Goal: Task Accomplishment & Management: Manage account settings

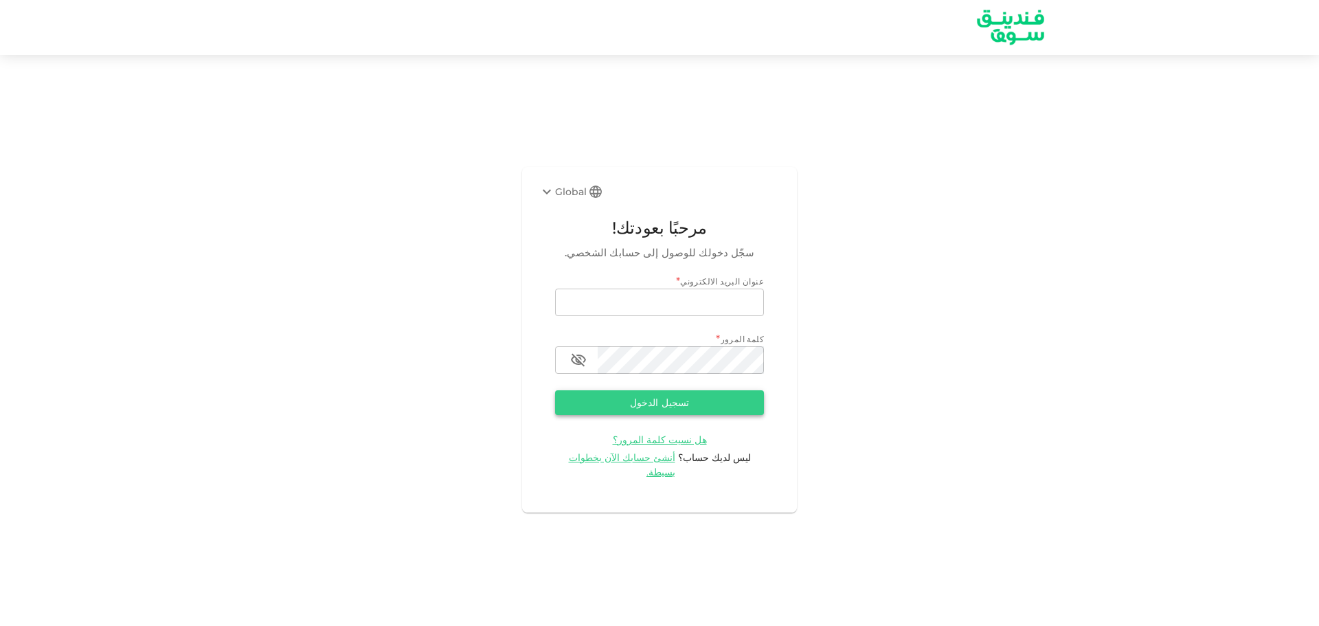
type input "[EMAIL_ADDRESS][DOMAIN_NAME]"
click at [726, 405] on button "تسجيل الدخول" at bounding box center [659, 402] width 209 height 25
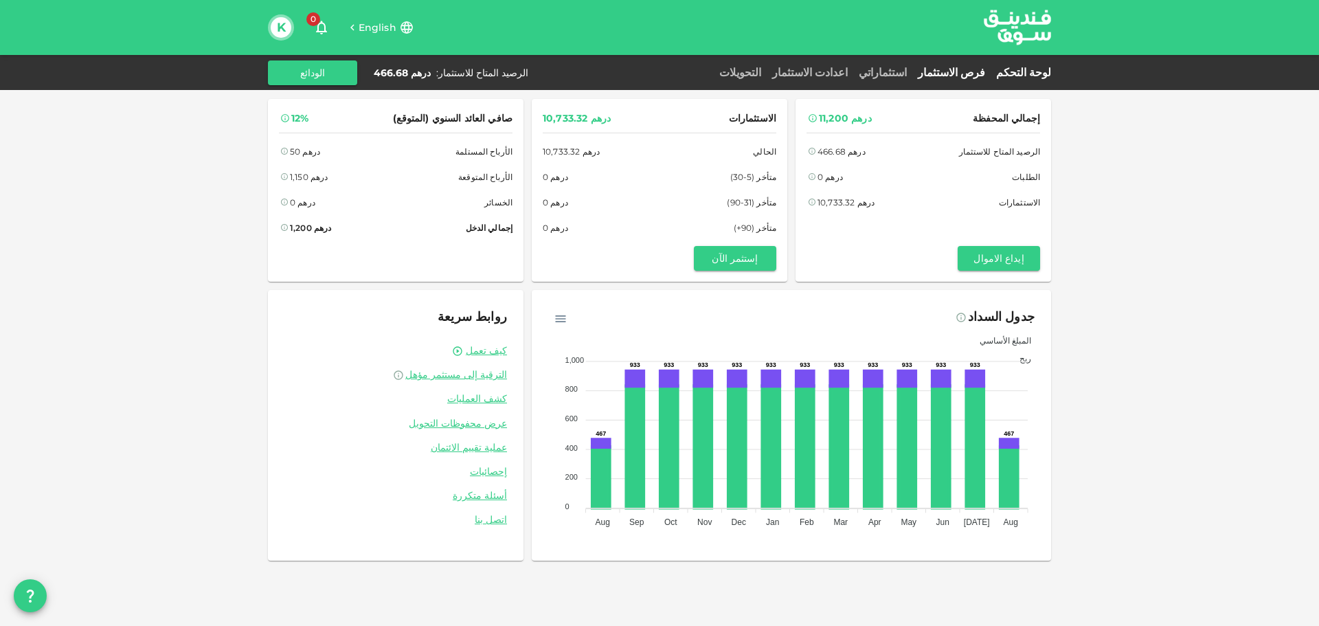
click at [980, 78] on link "فرص الاستثمار" at bounding box center [951, 72] width 78 height 13
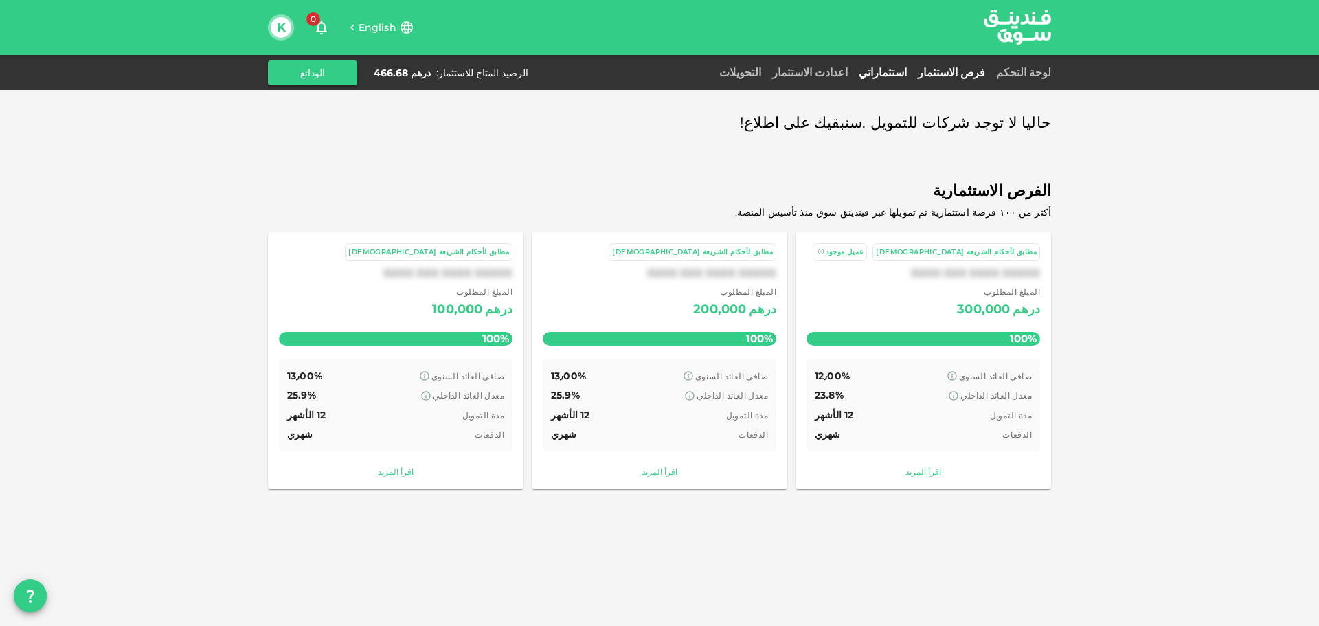
click at [912, 68] on link "استثماراتي" at bounding box center [882, 72] width 59 height 13
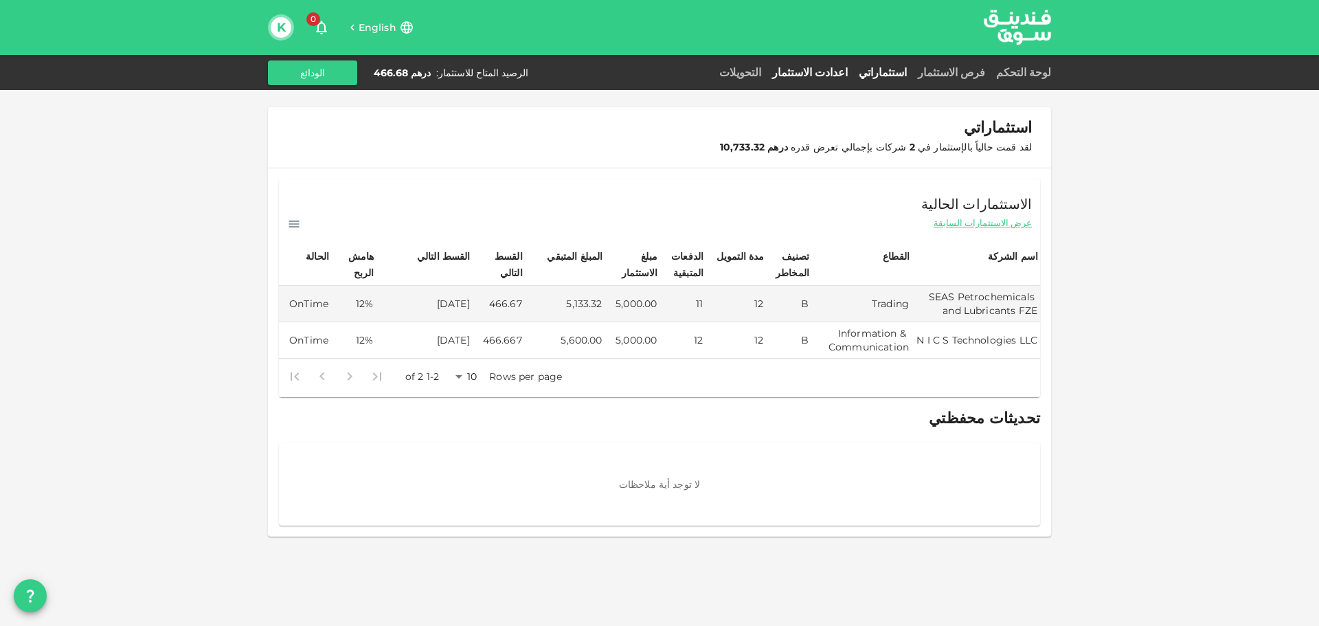
click at [853, 76] on link "اعدادت الاستثمار" at bounding box center [810, 72] width 87 height 13
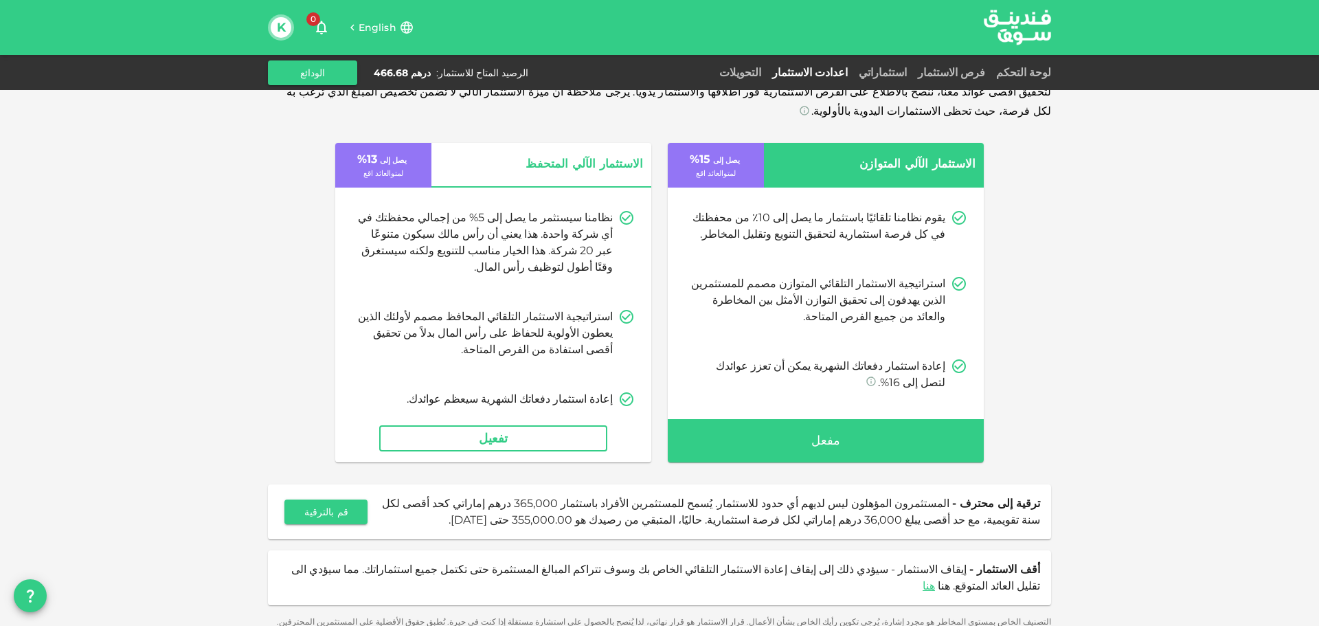
scroll to position [21, 0]
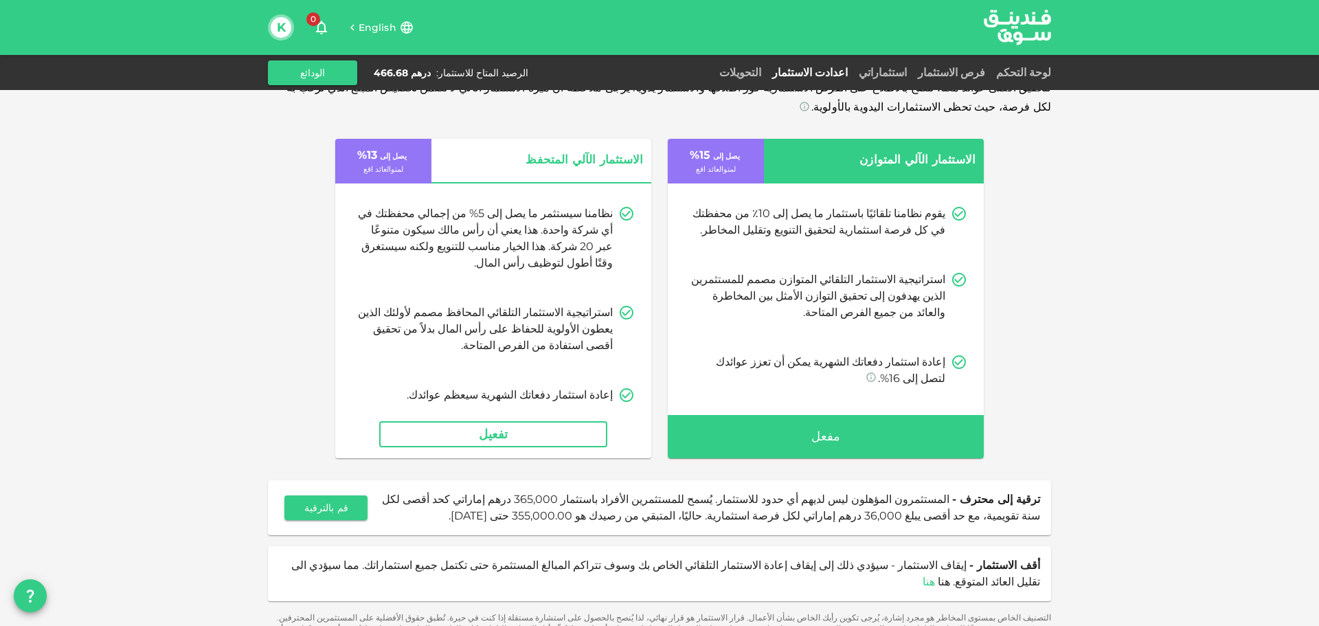
click at [923, 575] on link "هنا" at bounding box center [929, 581] width 12 height 13
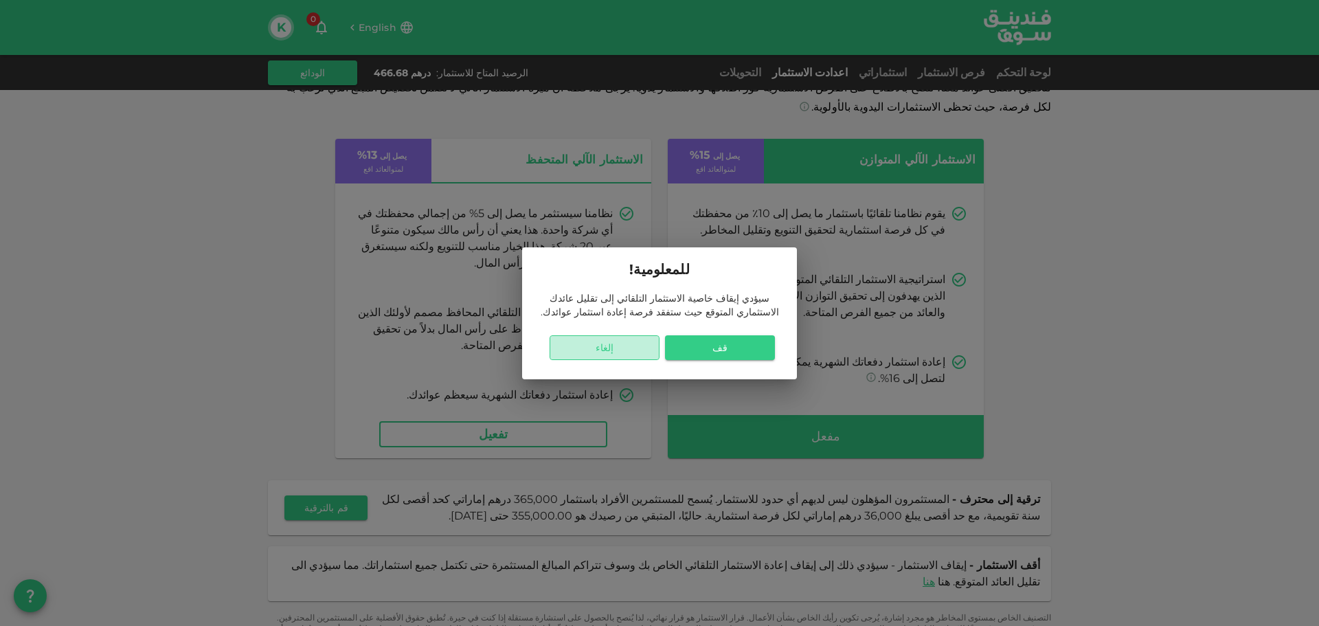
click at [625, 352] on button "إلغاء" at bounding box center [605, 347] width 110 height 25
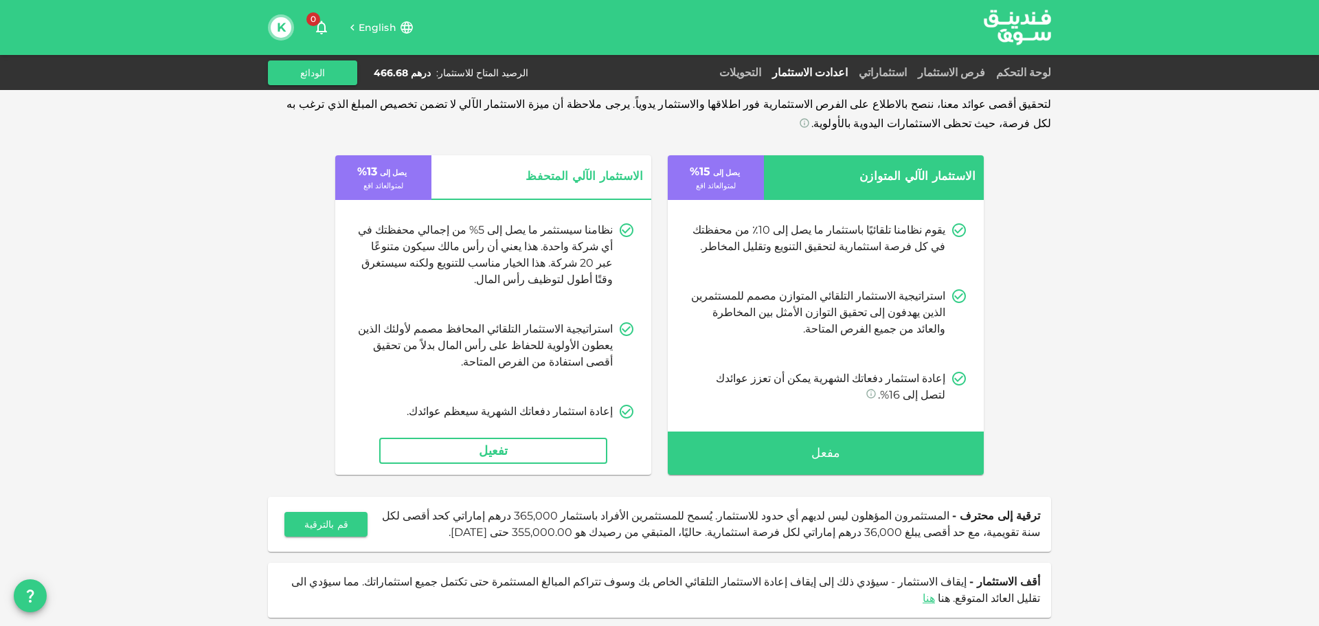
scroll to position [0, 0]
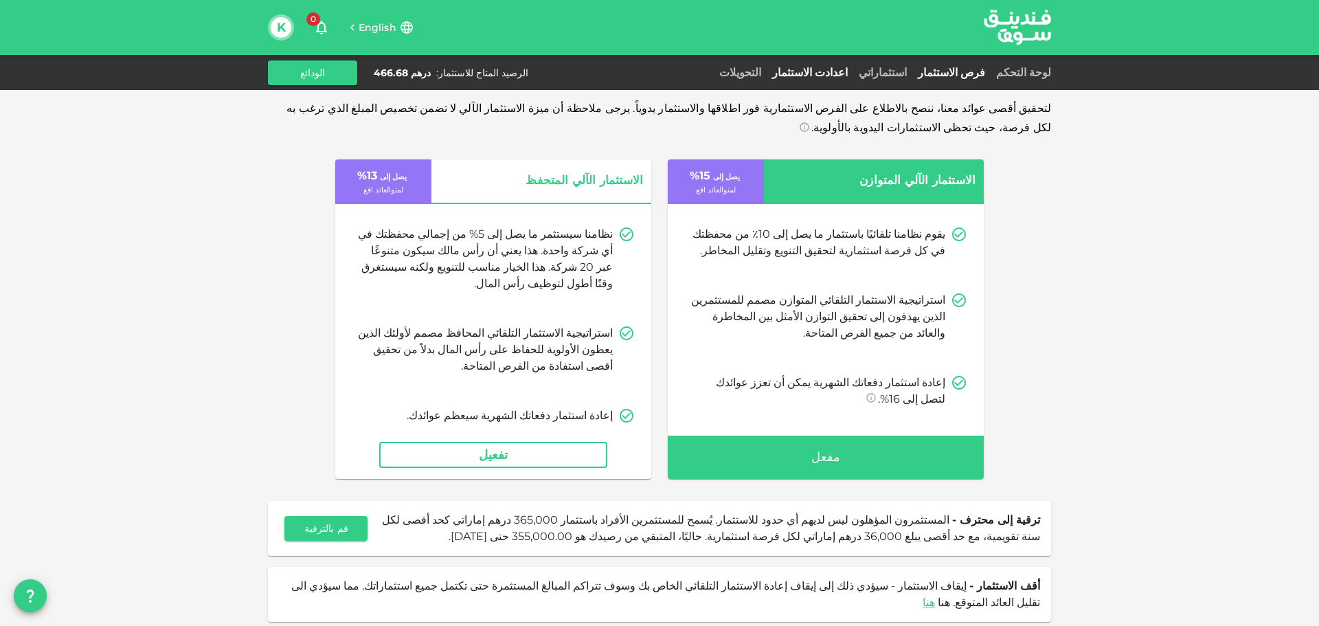
click at [965, 71] on link "فرص الاستثمار" at bounding box center [951, 72] width 78 height 13
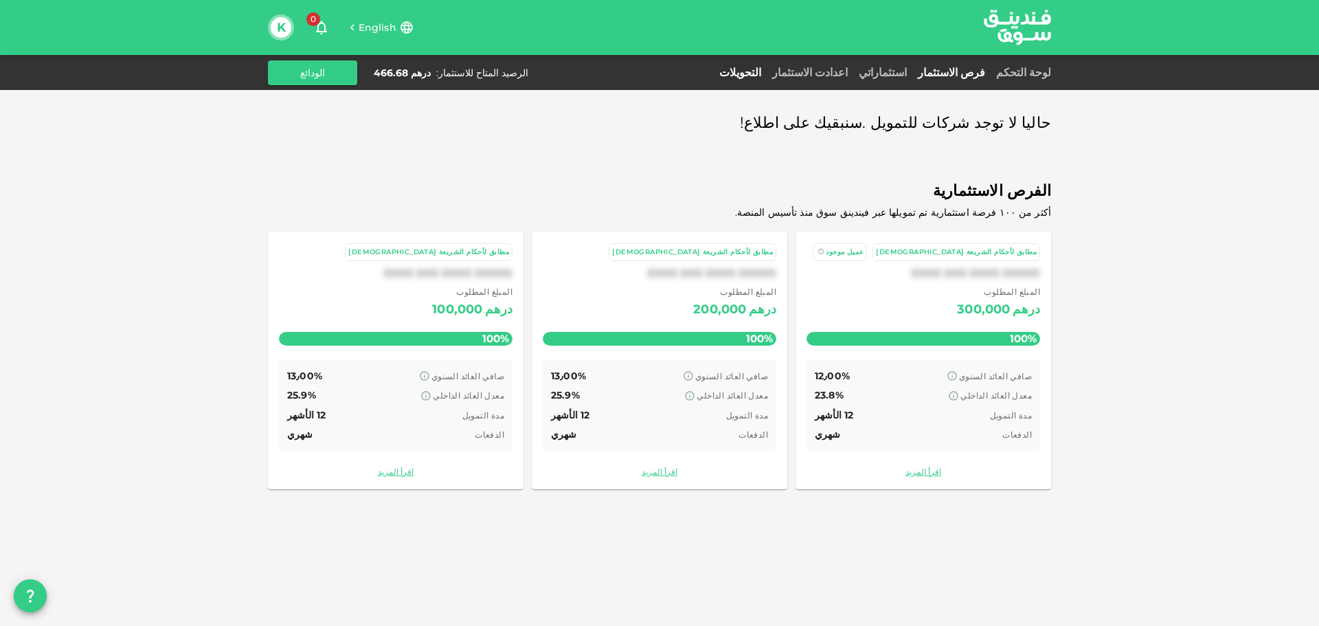
click at [767, 71] on link "التحويلات" at bounding box center [740, 72] width 53 height 13
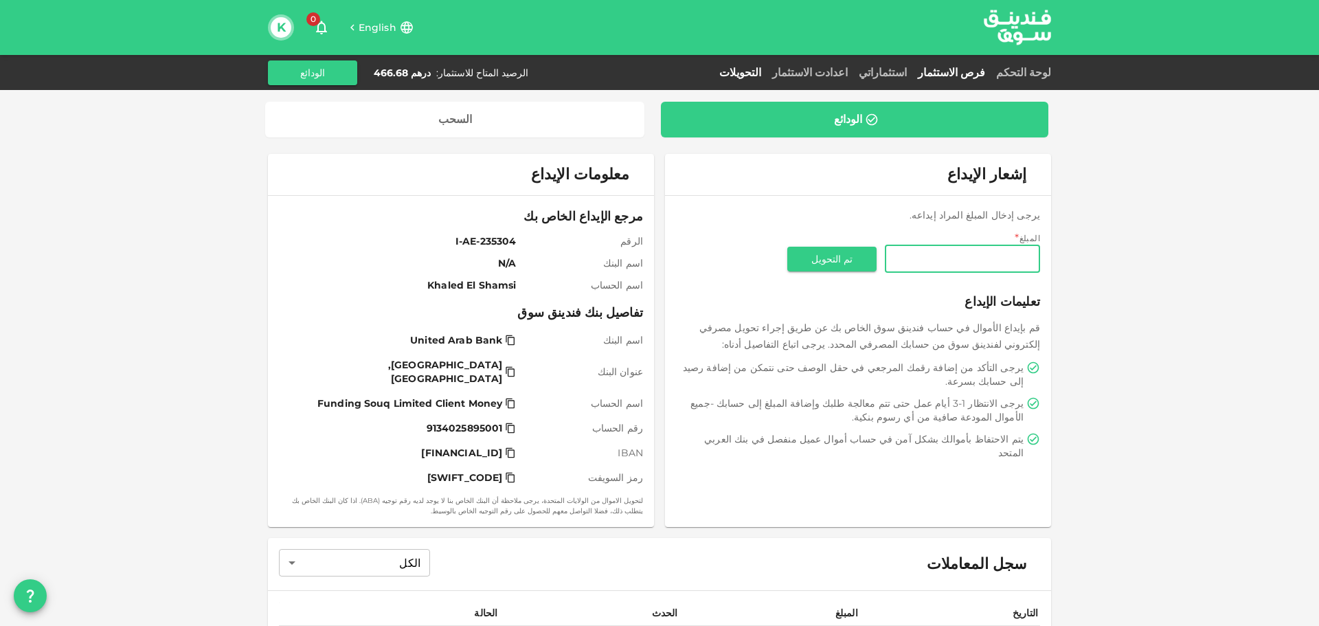
click at [979, 66] on link "فرص الاستثمار" at bounding box center [951, 72] width 78 height 13
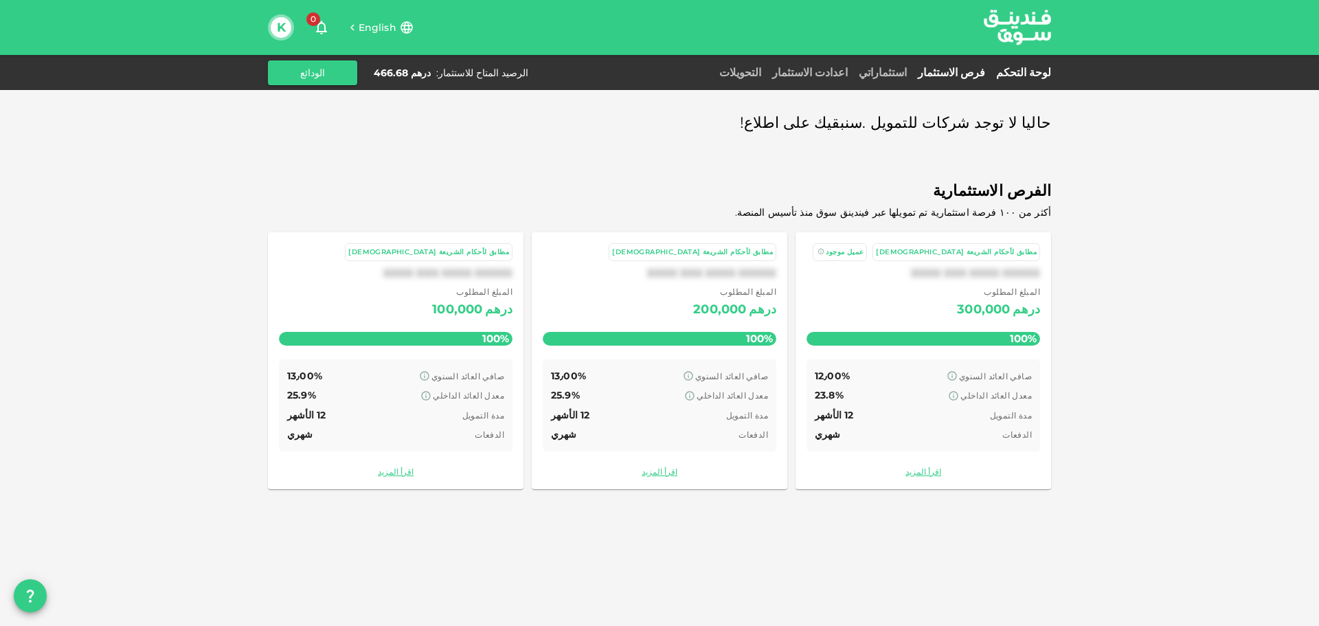
click at [1015, 76] on link "لوحة التحكم" at bounding box center [1021, 72] width 60 height 13
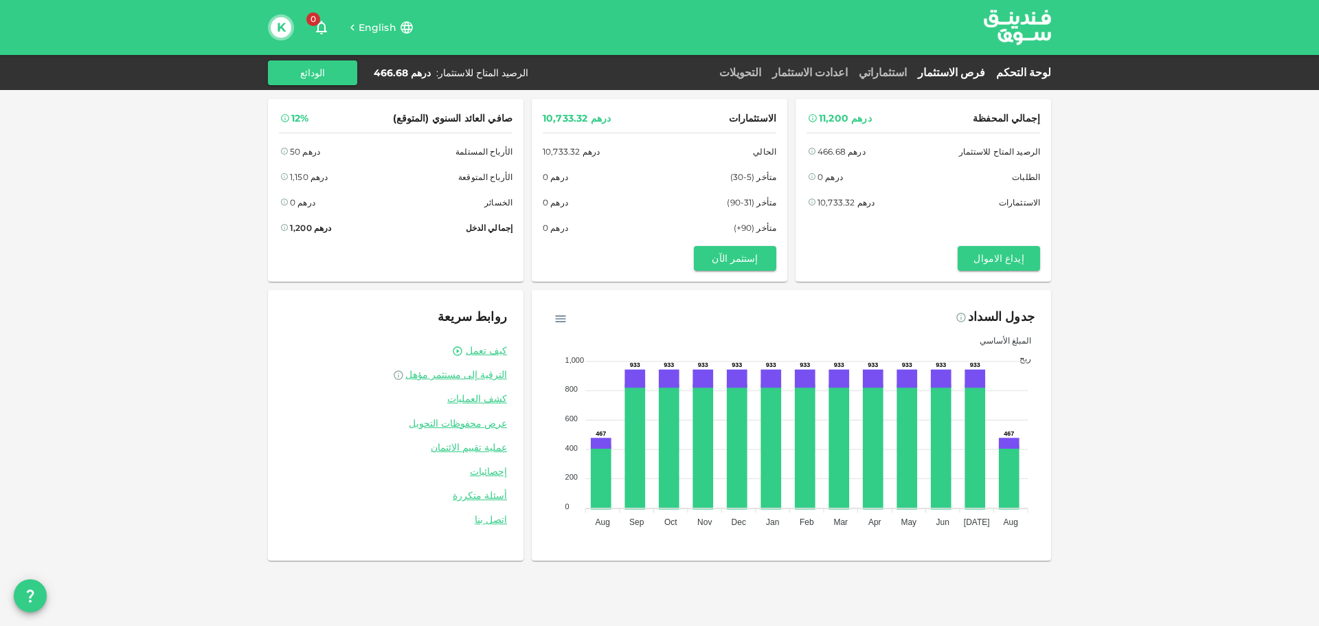
click at [963, 70] on link "فرص الاستثمار" at bounding box center [951, 72] width 78 height 13
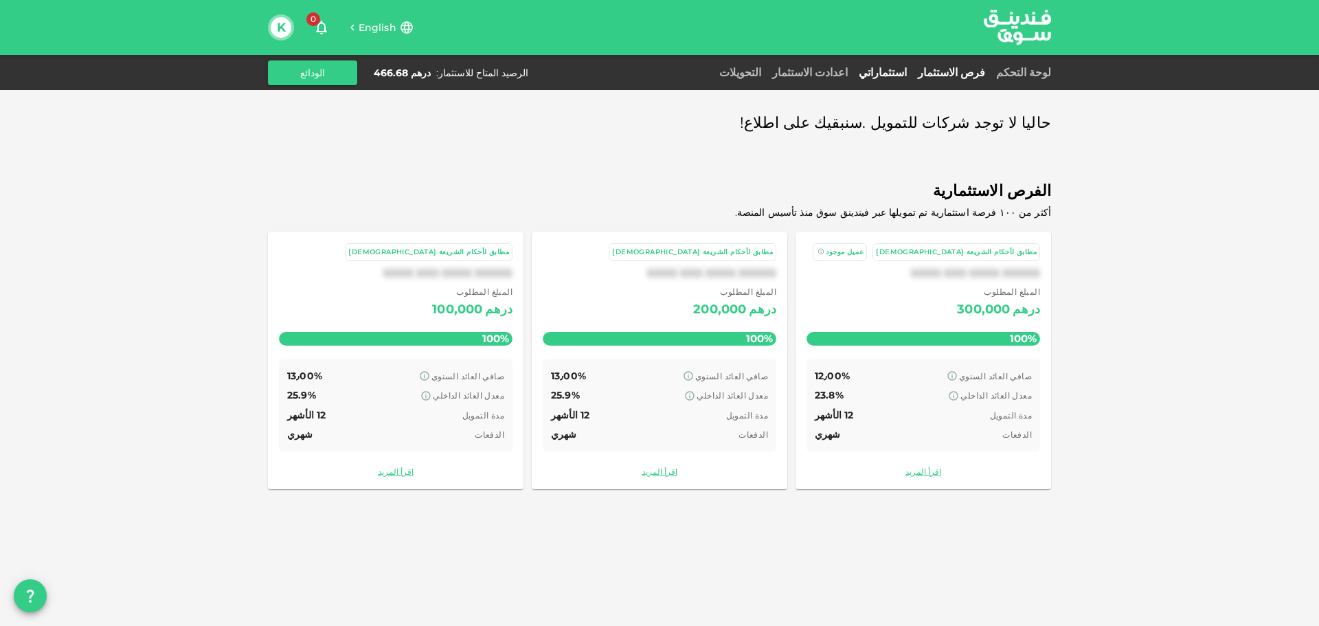
click at [895, 71] on link "استثماراتي" at bounding box center [882, 72] width 59 height 13
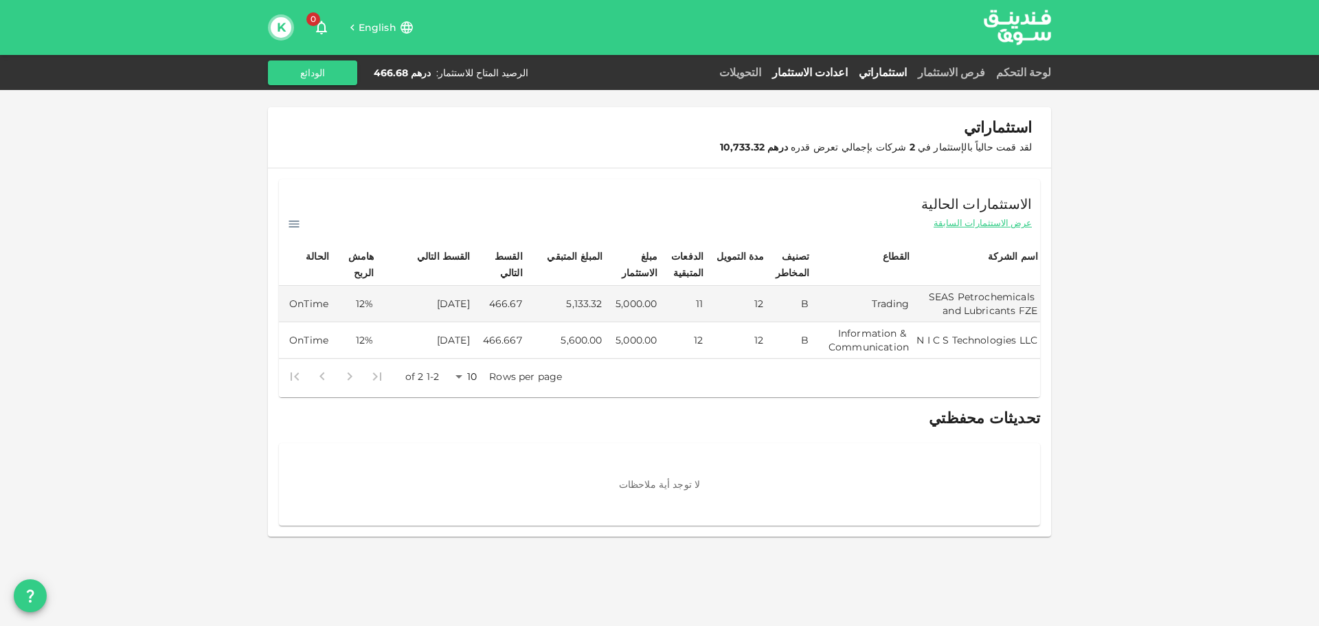
click at [853, 76] on link "اعدادت الاستثمار" at bounding box center [810, 72] width 87 height 13
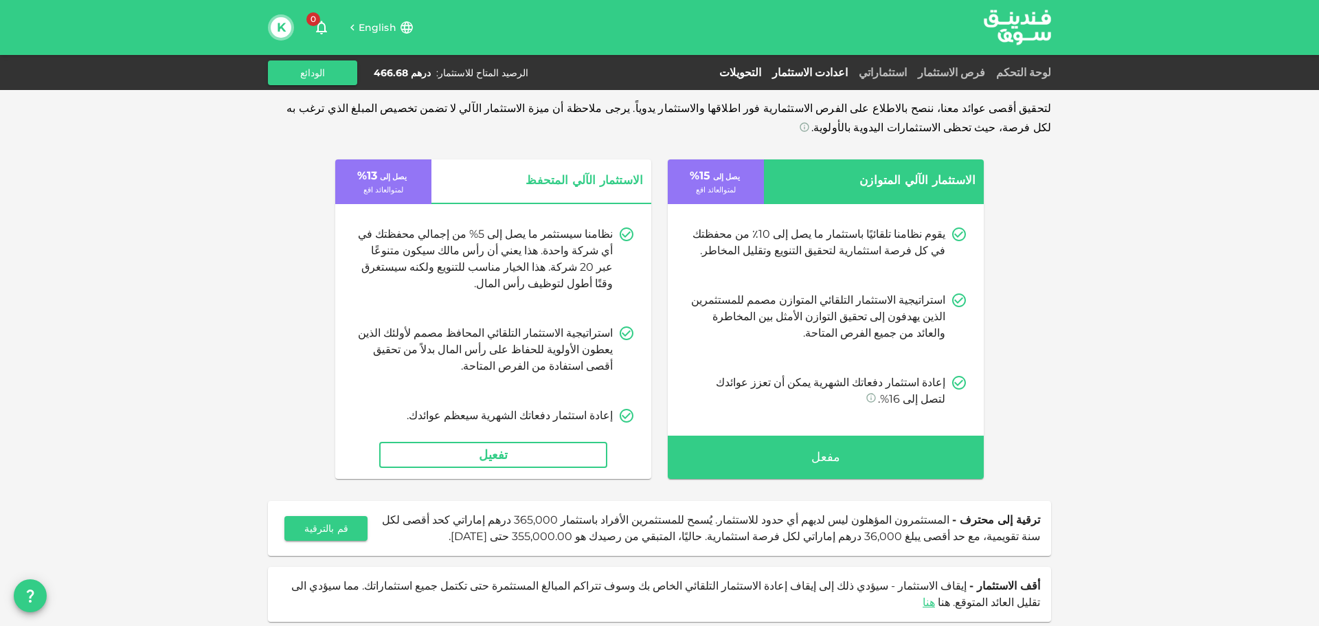
click at [767, 70] on link "التحويلات" at bounding box center [740, 72] width 53 height 13
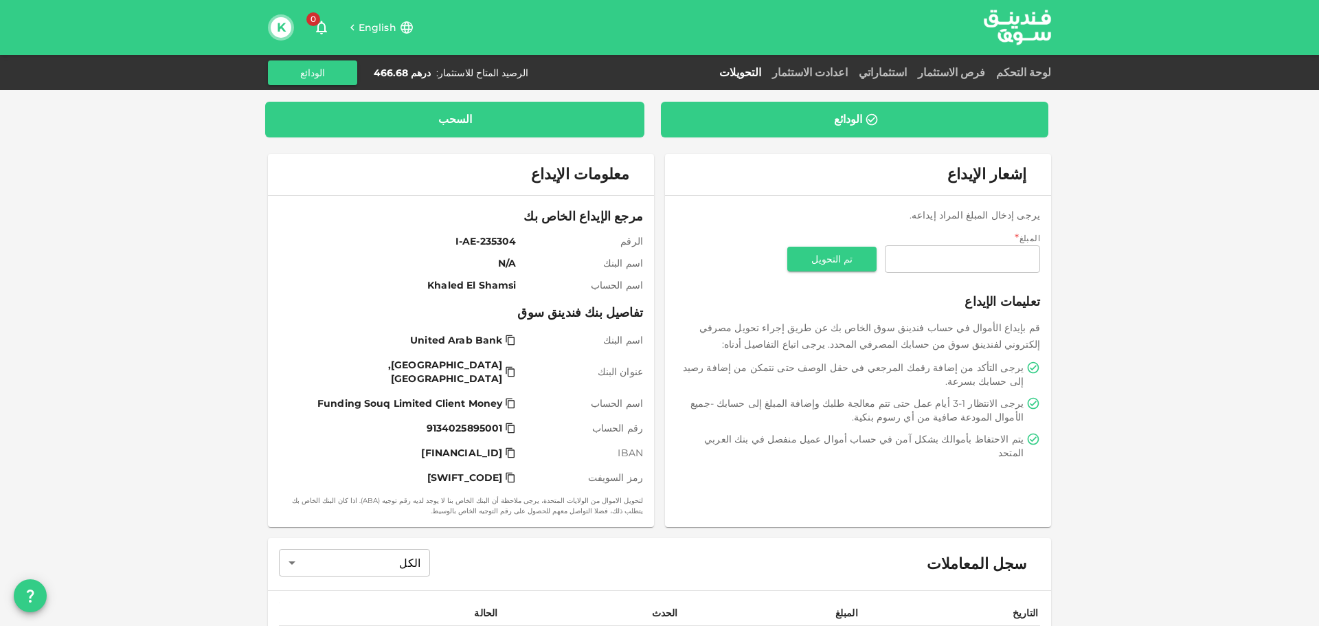
click at [492, 126] on div "السحب" at bounding box center [454, 120] width 357 height 14
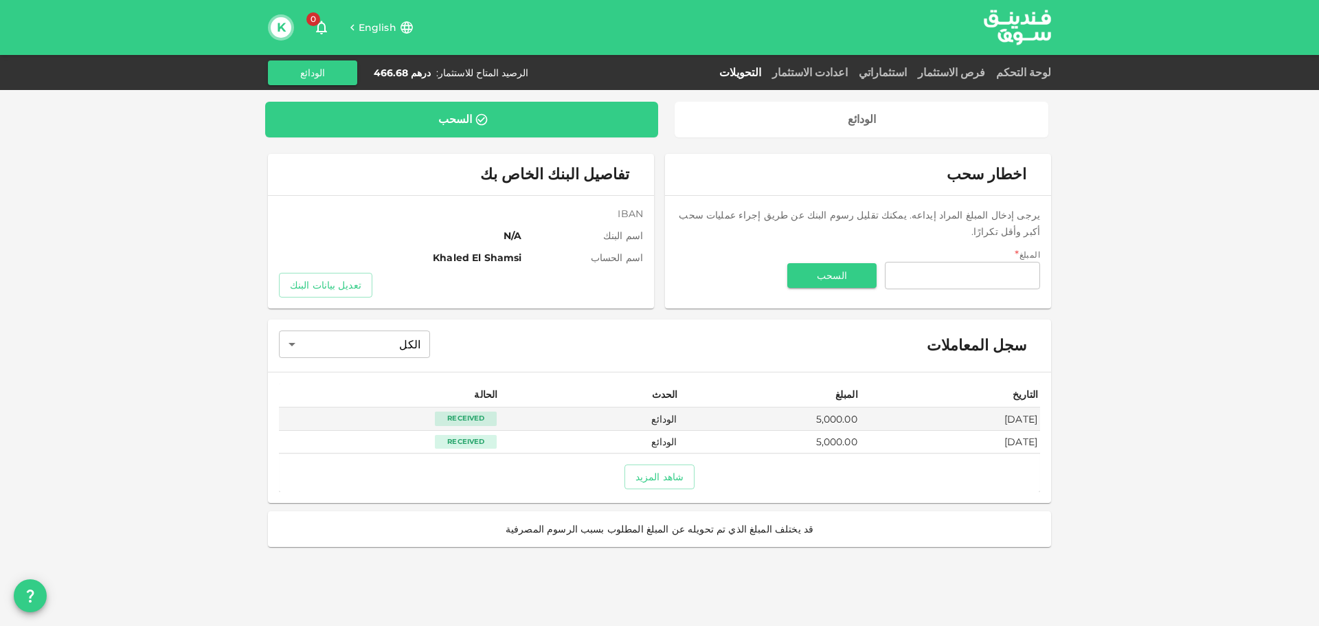
click at [946, 82] on div "لوحة التحكم فرص الاستثمار استثماراتي اعدادت الاستثمار التحويلات الرصيد المتاح ل…" at bounding box center [659, 72] width 783 height 25
click at [956, 74] on link "فرص الاستثمار" at bounding box center [951, 72] width 78 height 13
